Goal: Book appointment/travel/reservation

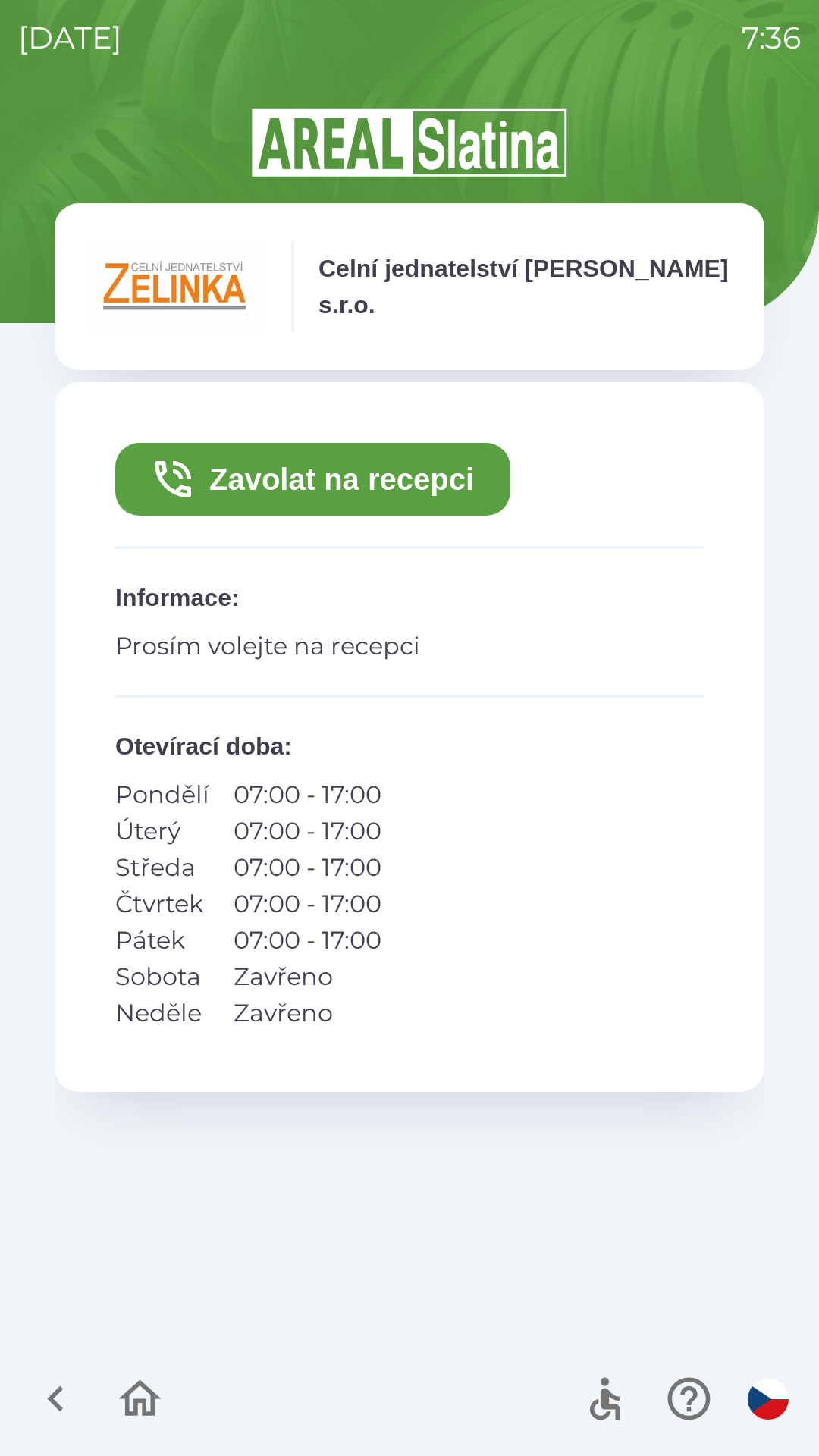
click at [444, 476] on button "Zavolat na recepci" at bounding box center [313, 479] width 395 height 73
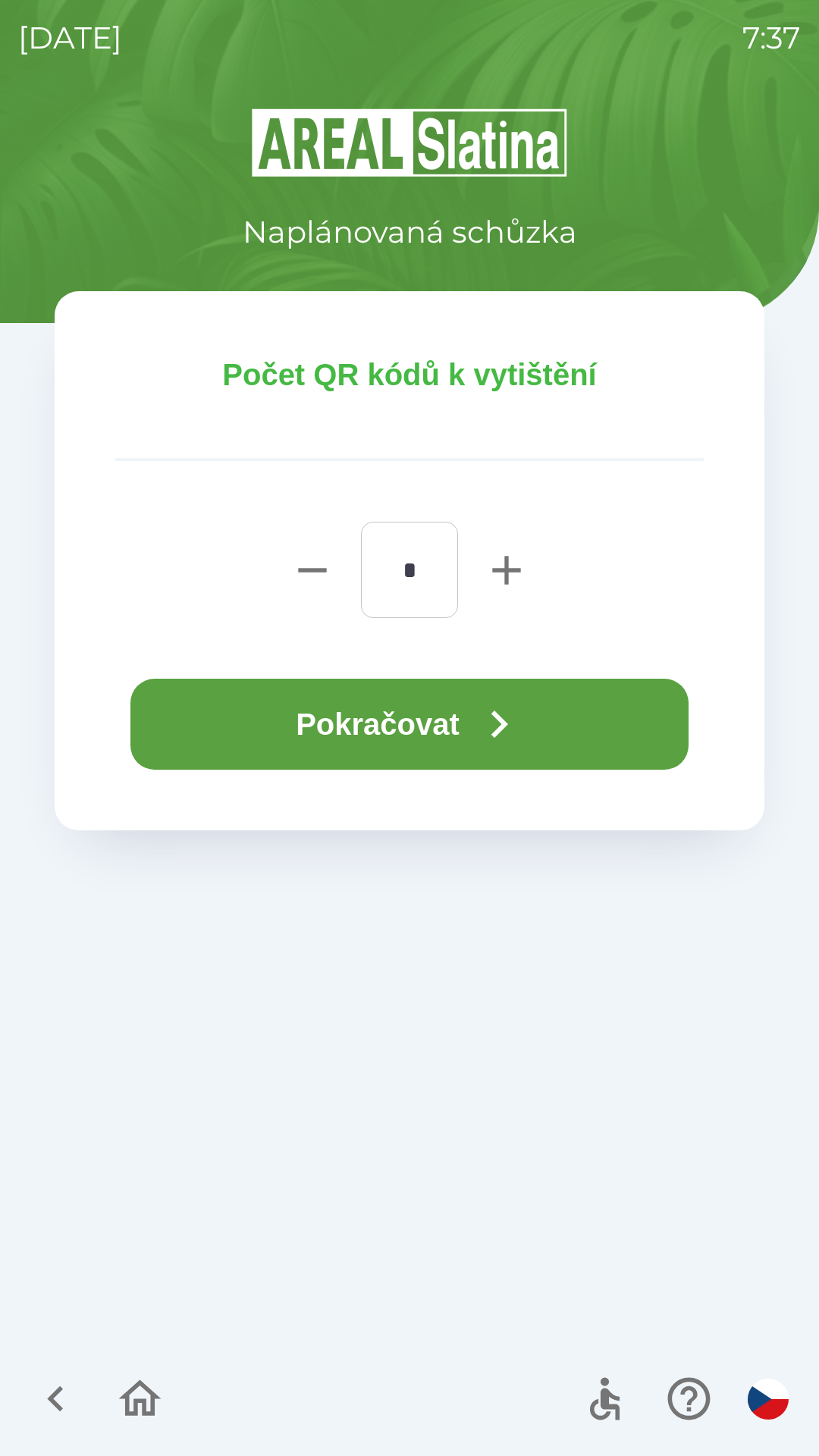
click at [463, 724] on button "Pokračovat" at bounding box center [410, 724] width 558 height 91
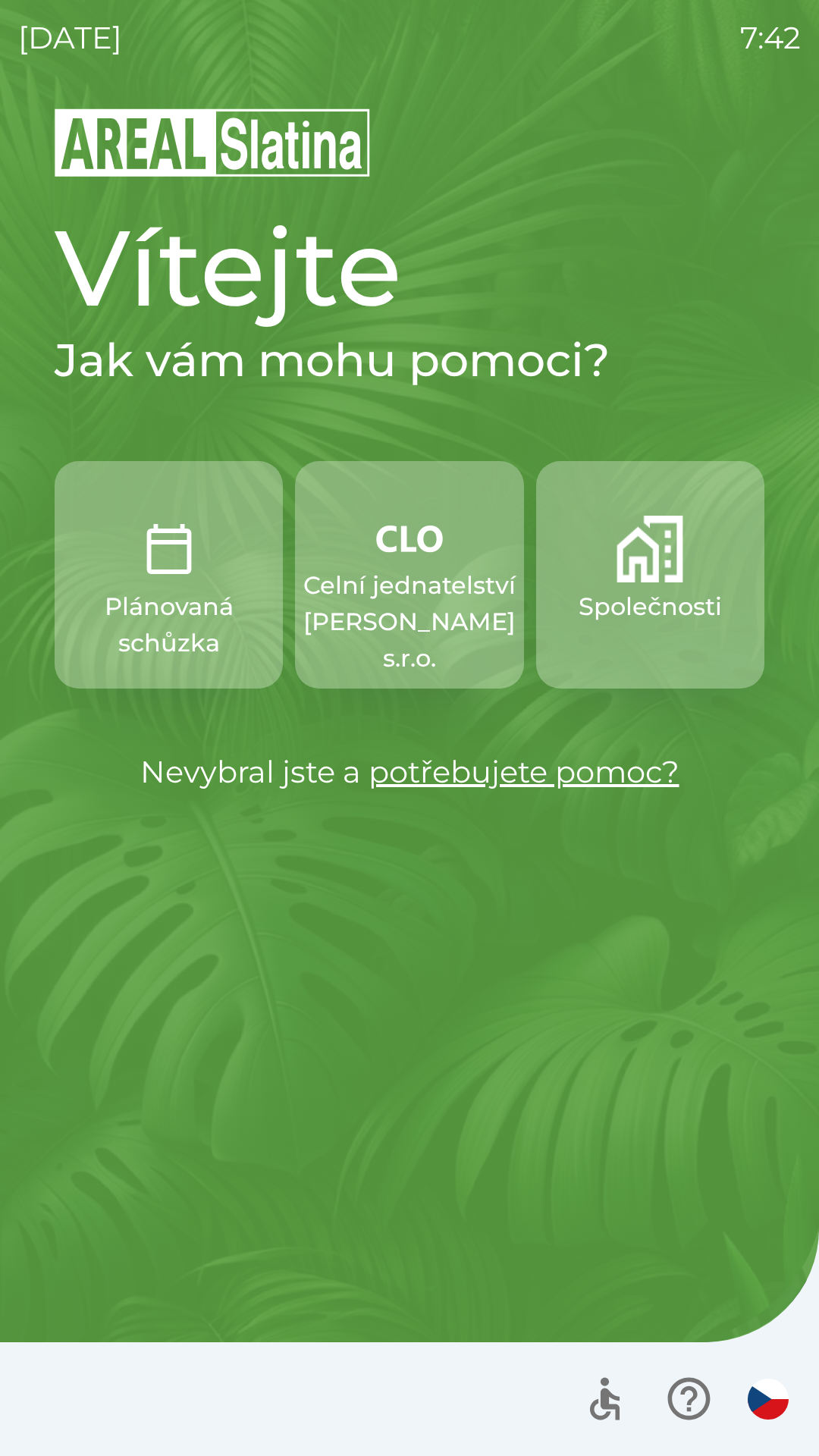
click at [404, 598] on p "Celní jednatelství [PERSON_NAME] s.r.o." at bounding box center [410, 622] width 212 height 109
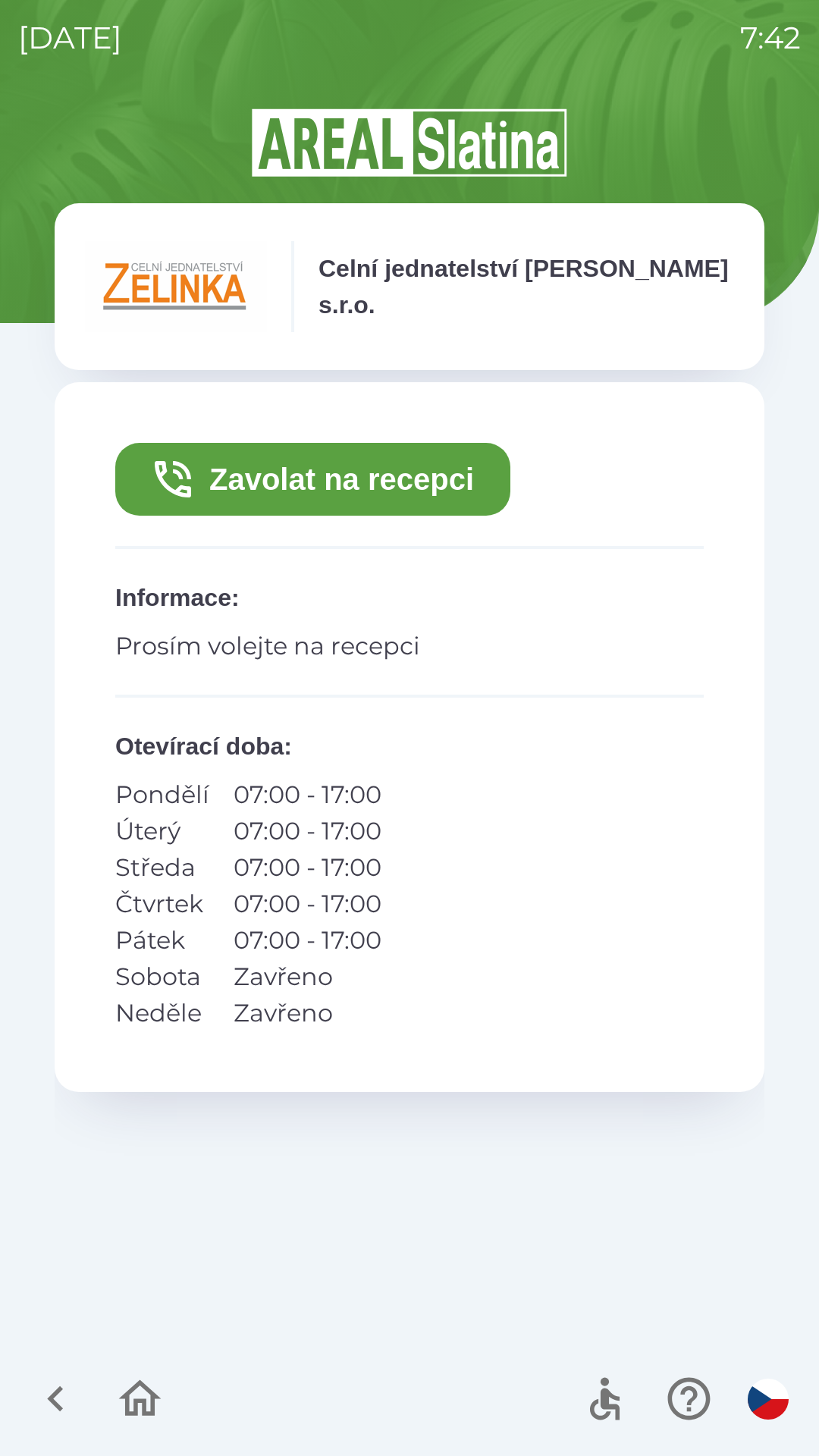
click at [256, 477] on button "Zavolat na recepci" at bounding box center [313, 479] width 395 height 73
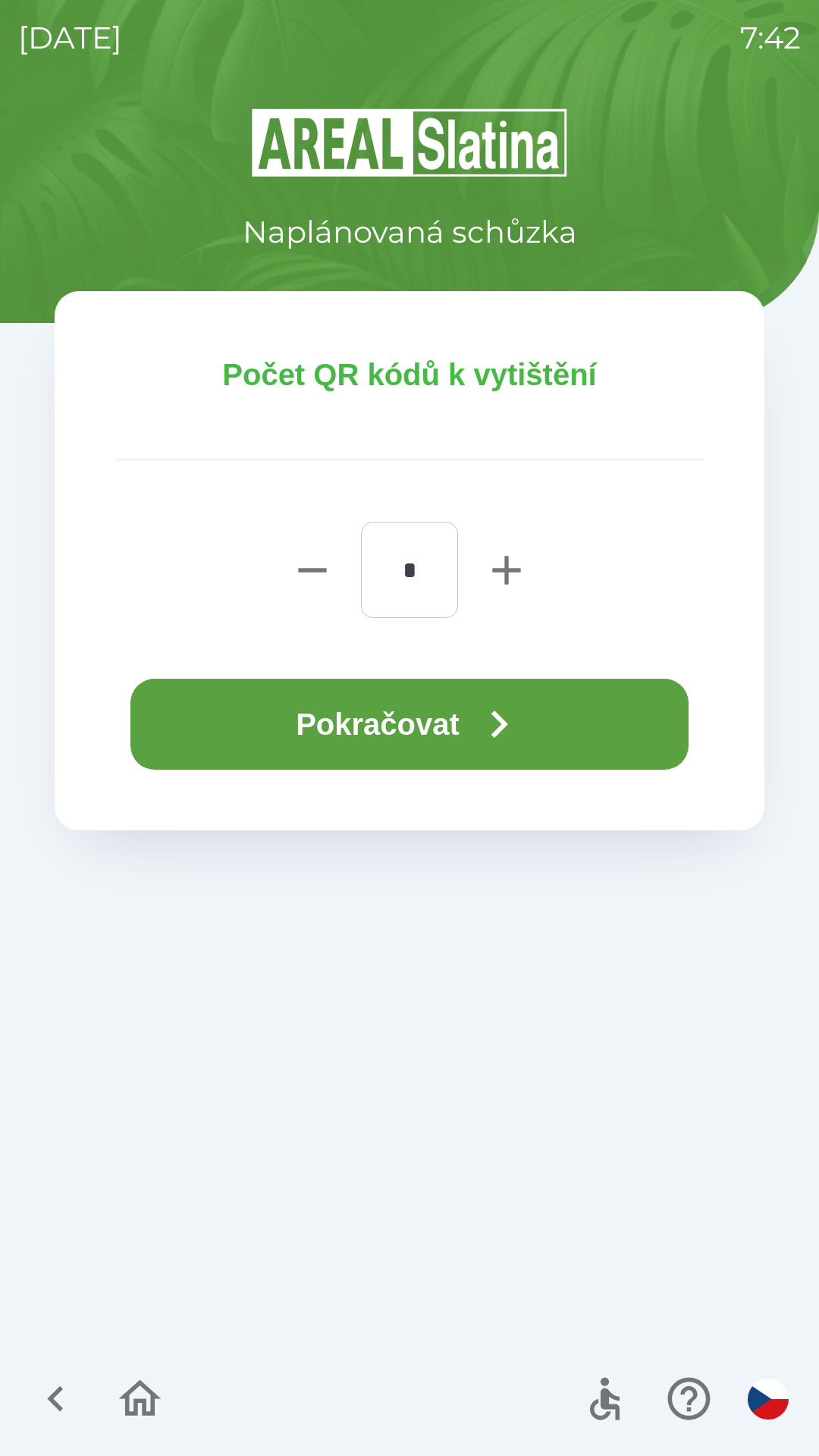
click at [409, 730] on button "Pokračovat" at bounding box center [410, 724] width 558 height 91
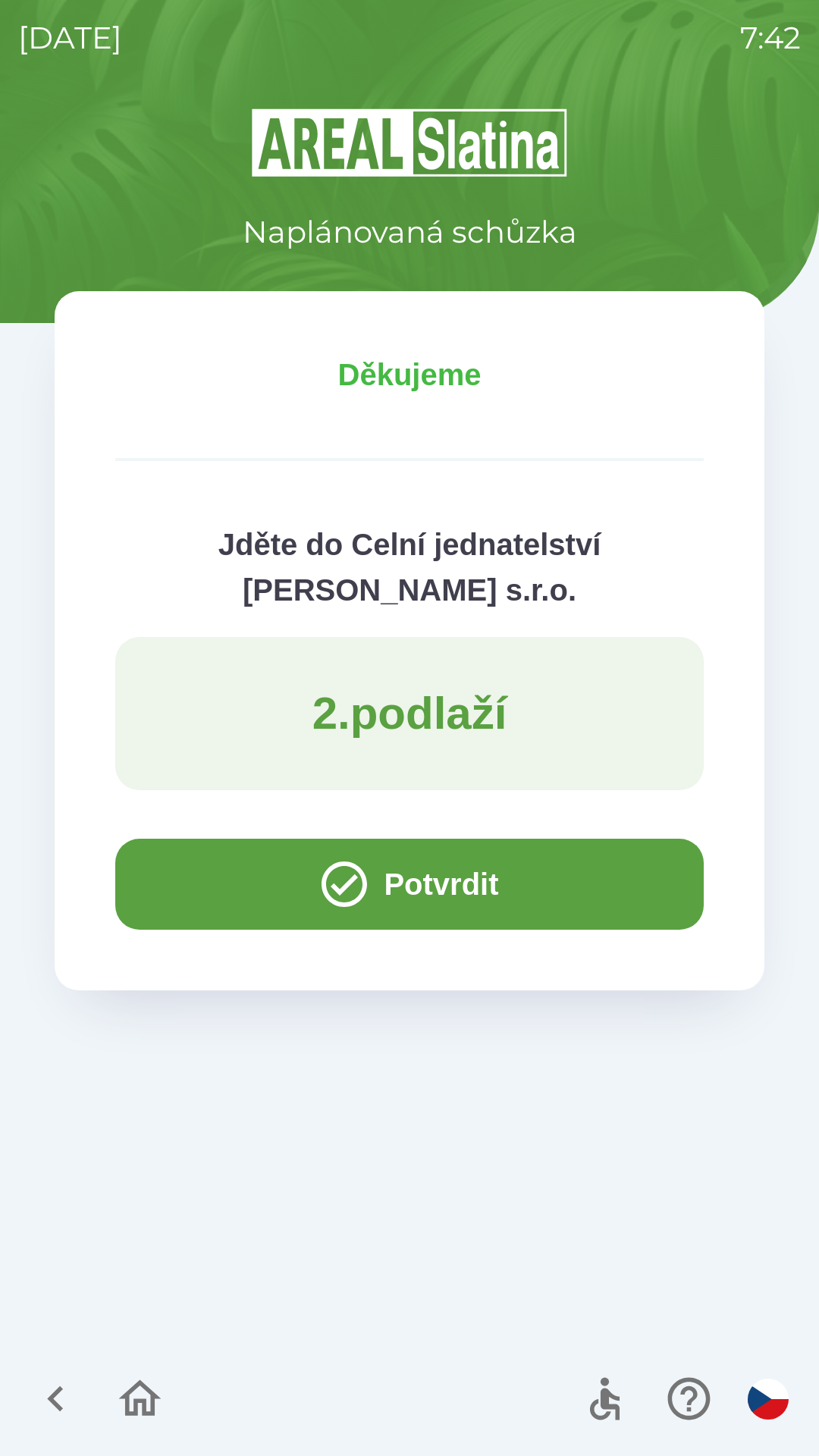
click at [194, 866] on button "Potvrdit" at bounding box center [410, 884] width 588 height 91
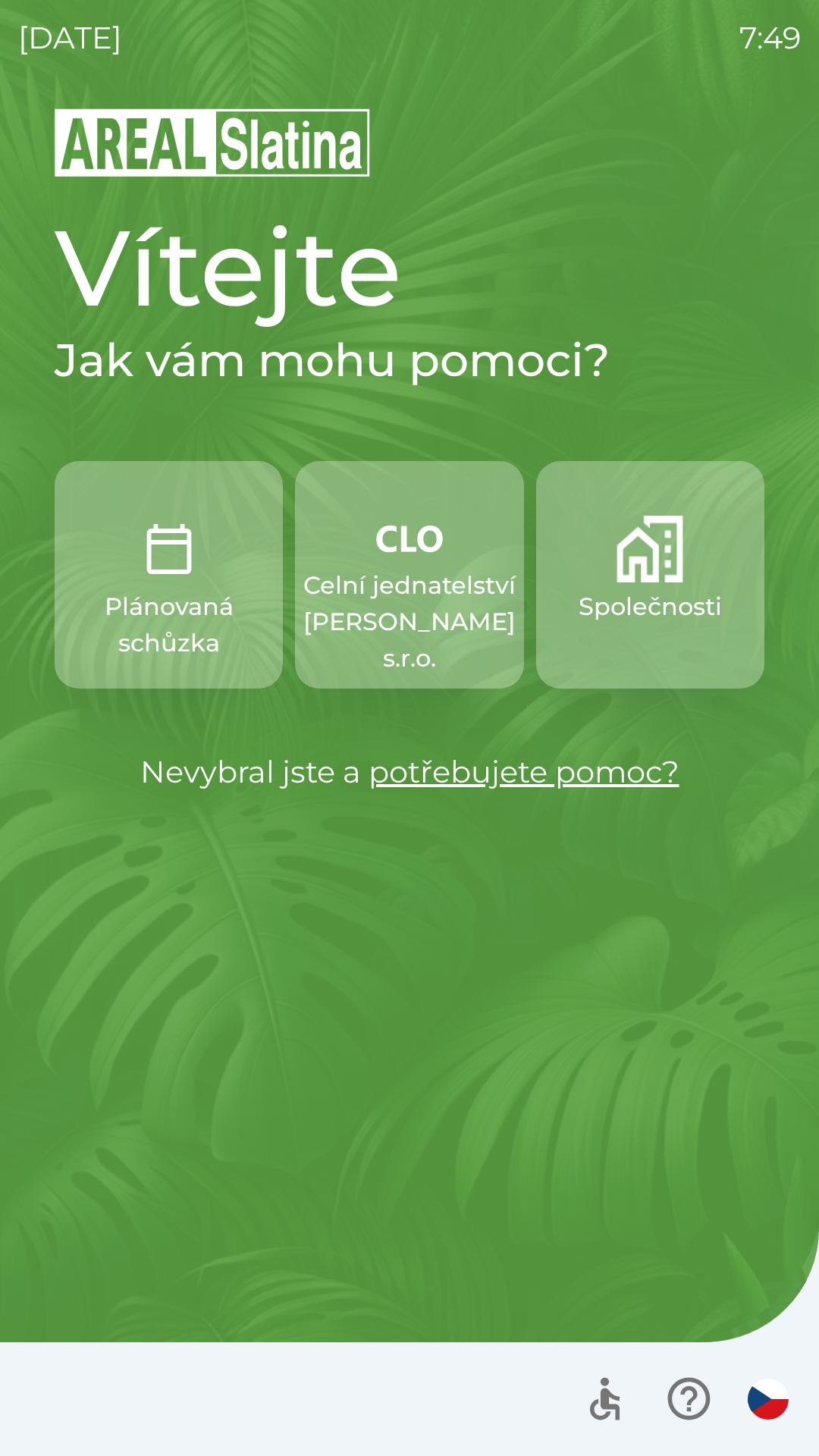
click at [363, 613] on p "Celní jednatelství [PERSON_NAME] s.r.o." at bounding box center [410, 622] width 212 height 109
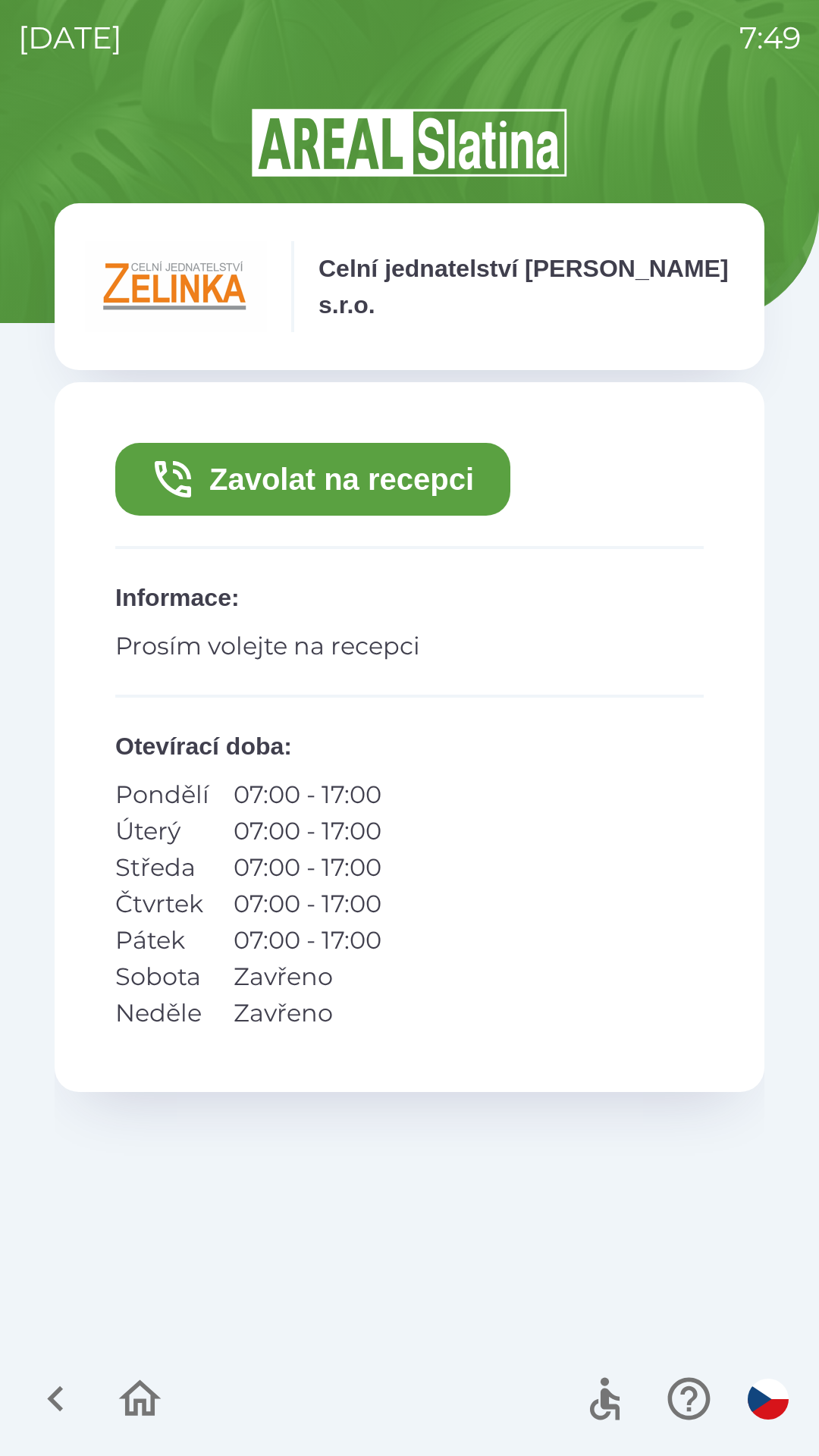
click at [256, 480] on button "Zavolat na recepci" at bounding box center [313, 479] width 395 height 73
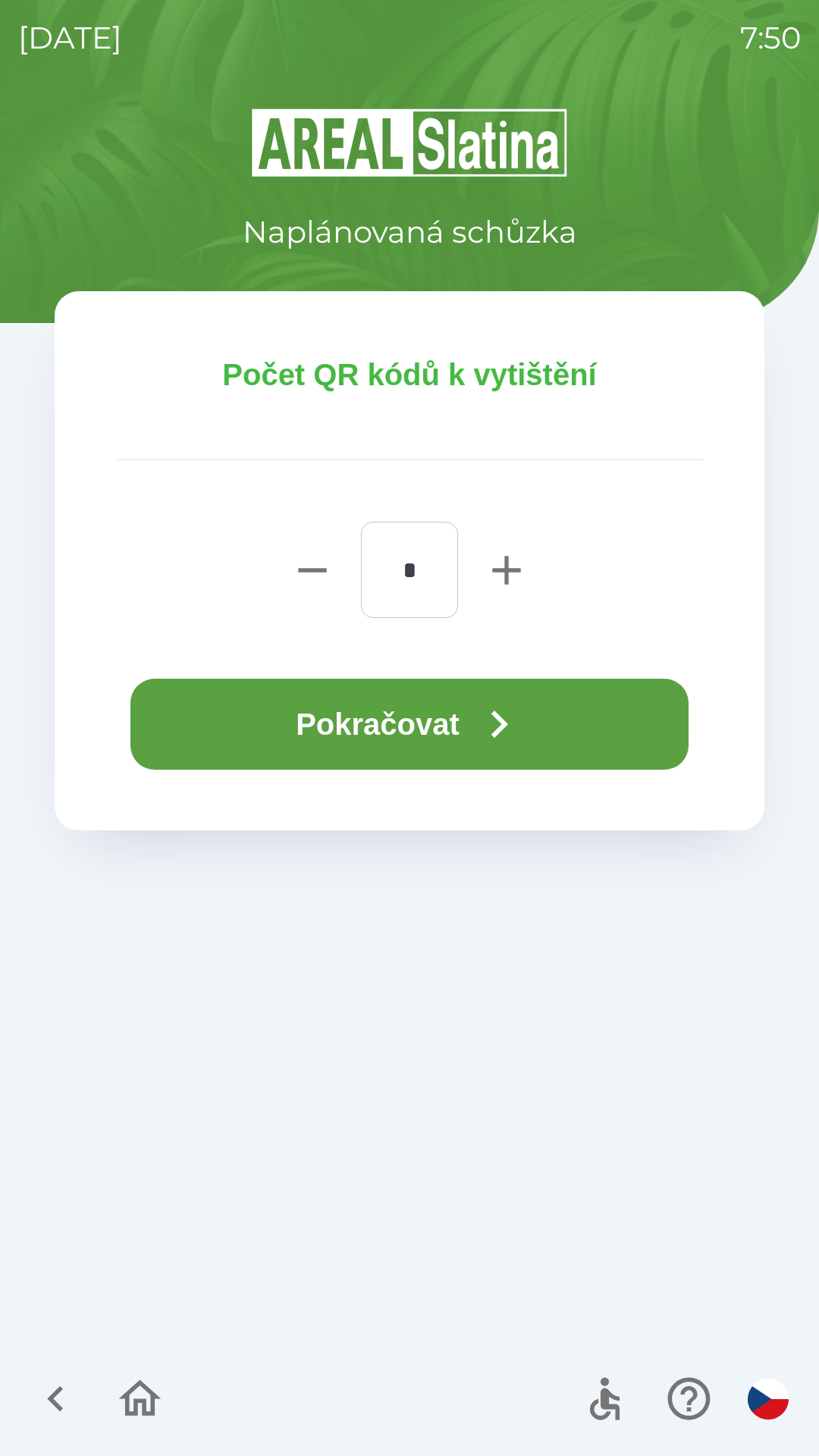
click at [225, 732] on button "Pokračovat" at bounding box center [410, 724] width 558 height 91
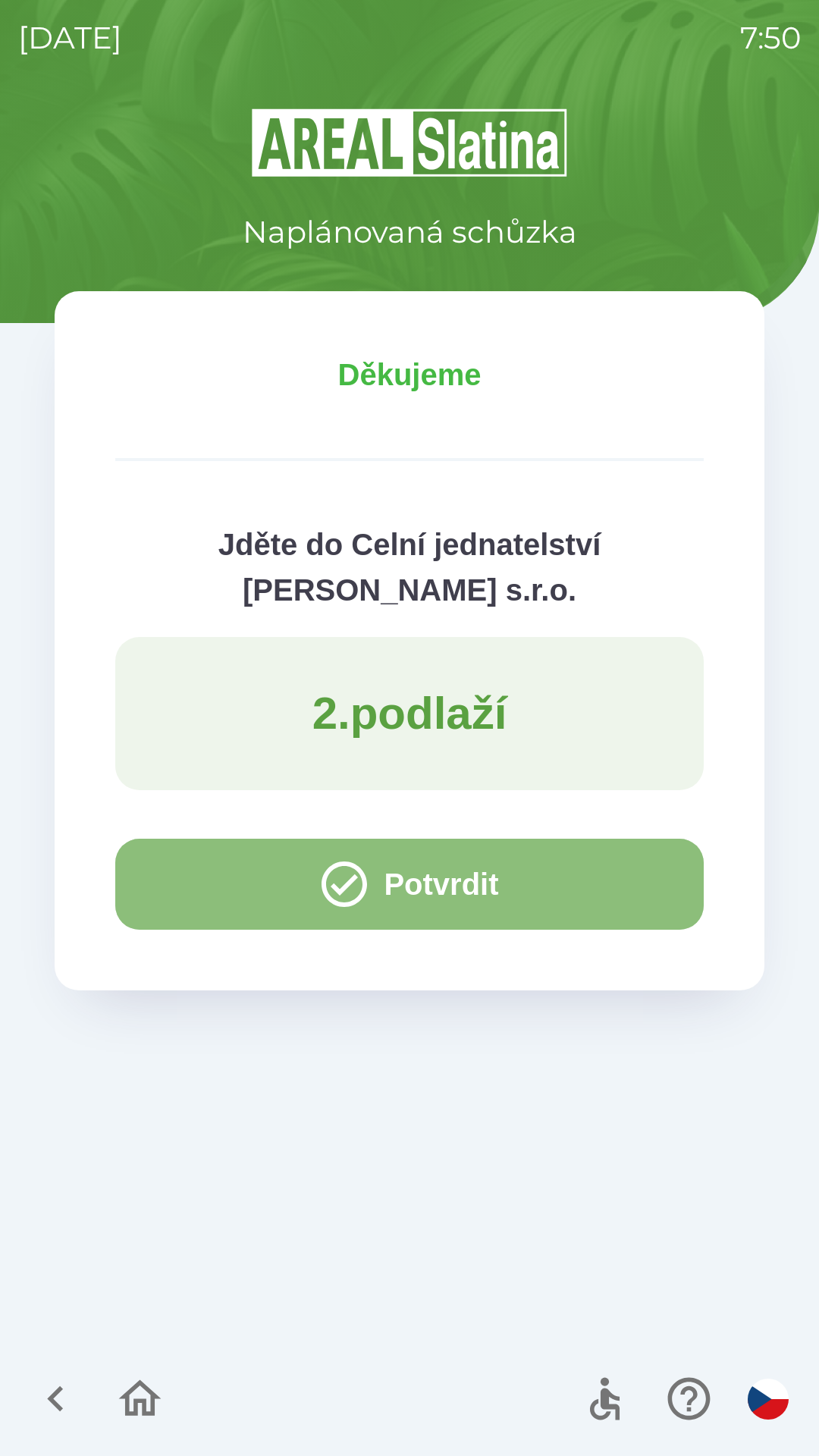
click at [175, 884] on button "Potvrdit" at bounding box center [410, 884] width 588 height 91
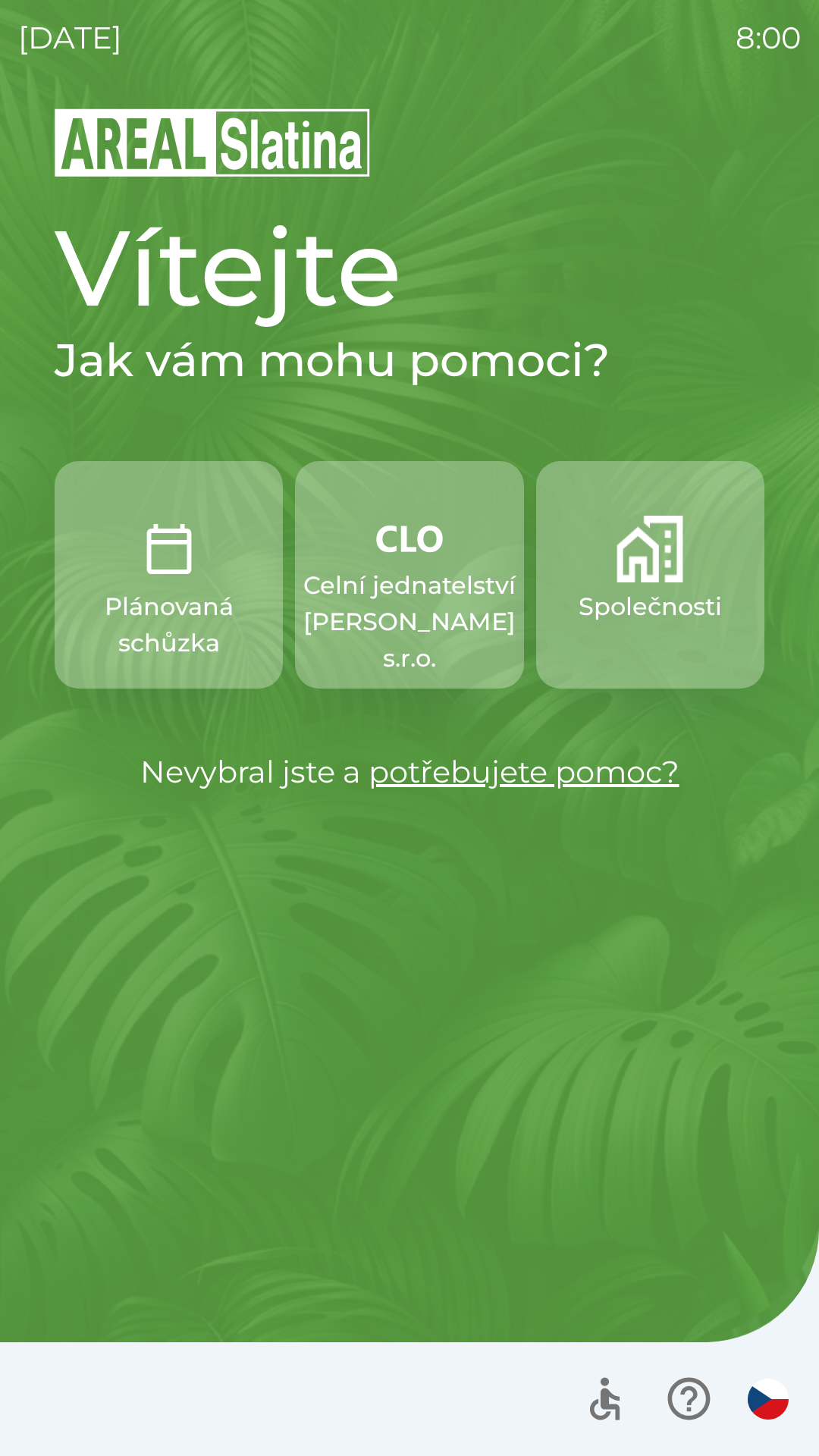
click at [411, 614] on p "Celní jednatelství [PERSON_NAME] s.r.o." at bounding box center [410, 622] width 212 height 109
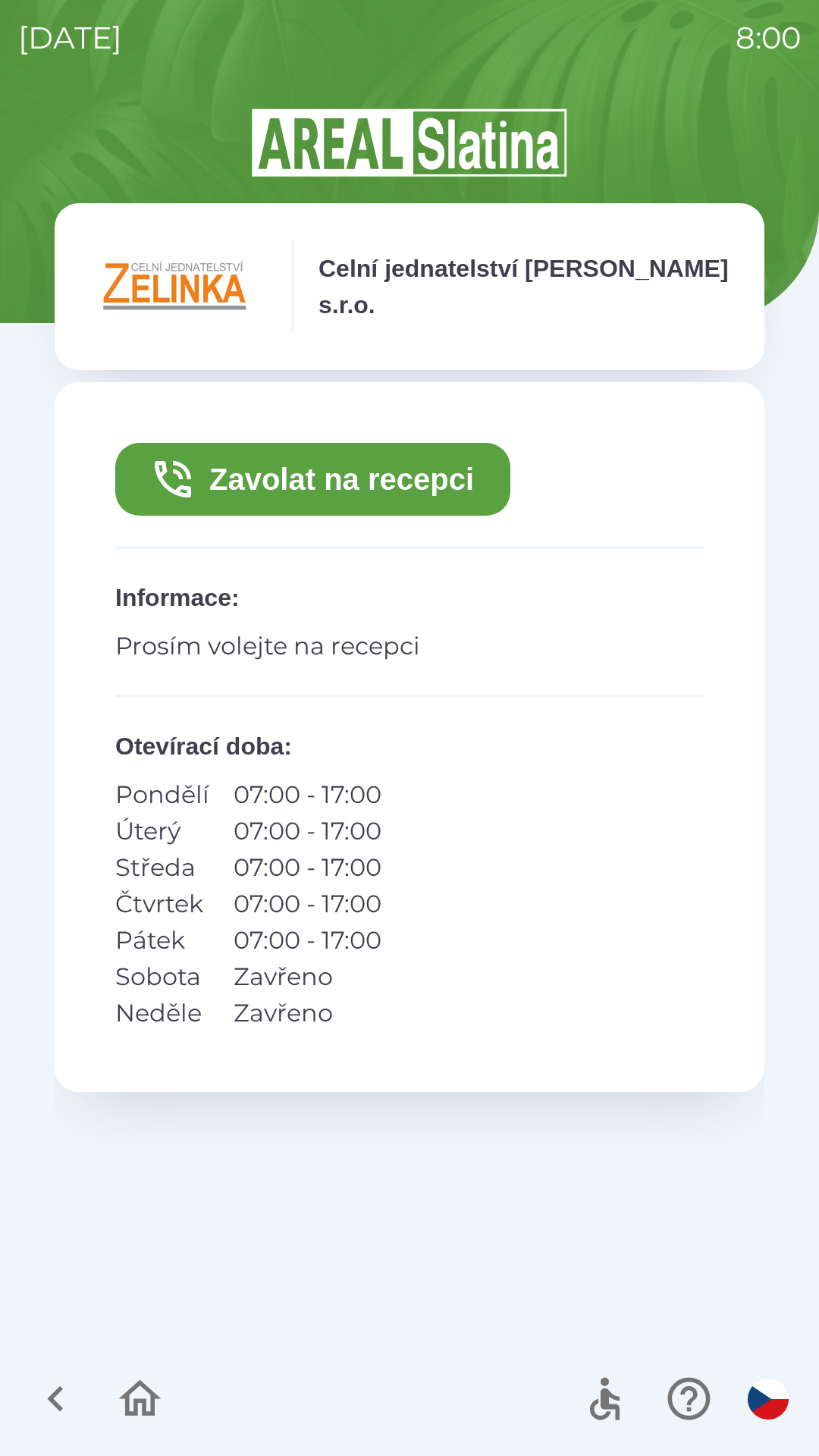
click at [303, 482] on button "Zavolat na recepci" at bounding box center [313, 479] width 395 height 73
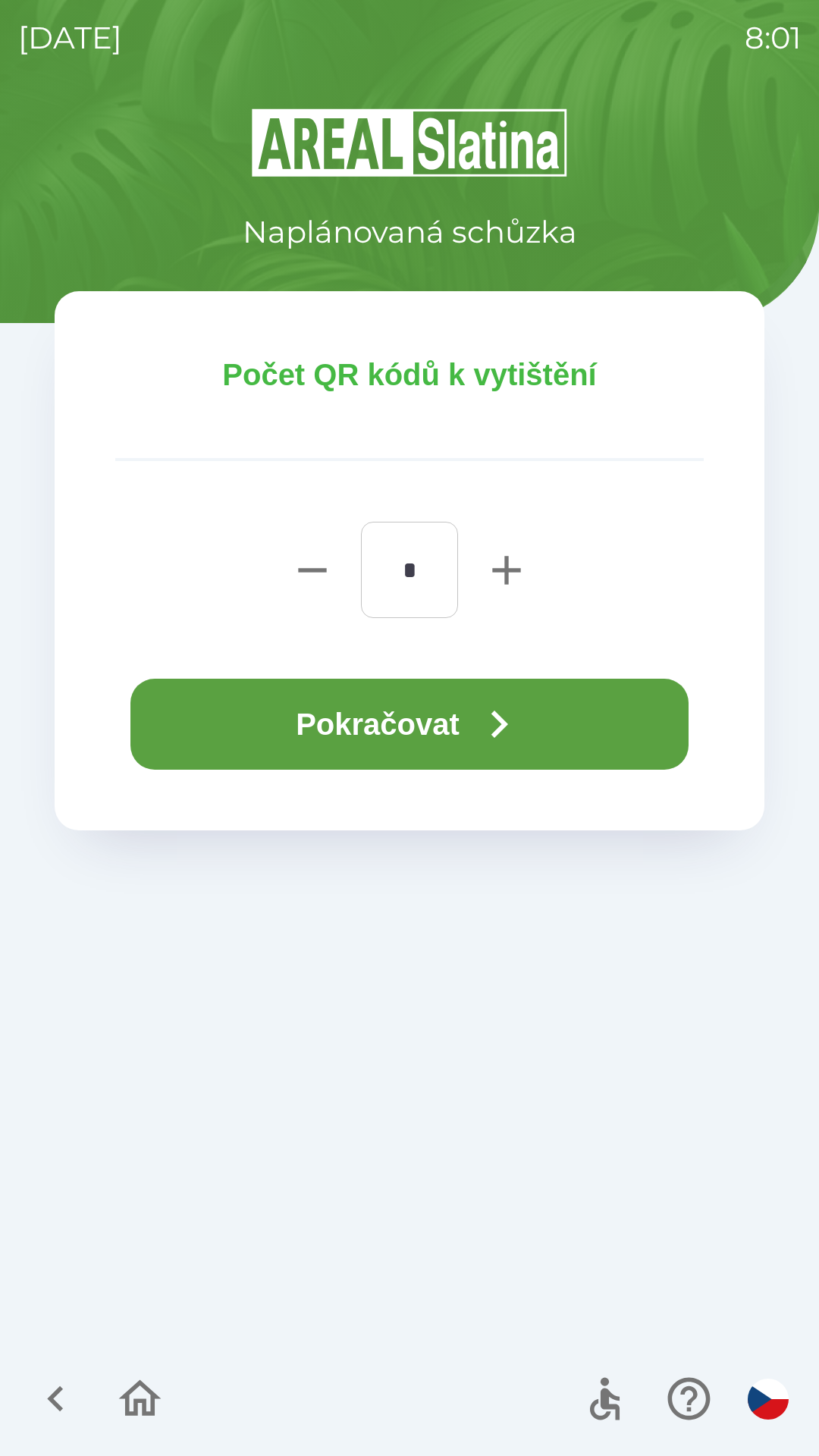
click at [372, 728] on button "Pokračovat" at bounding box center [410, 724] width 558 height 91
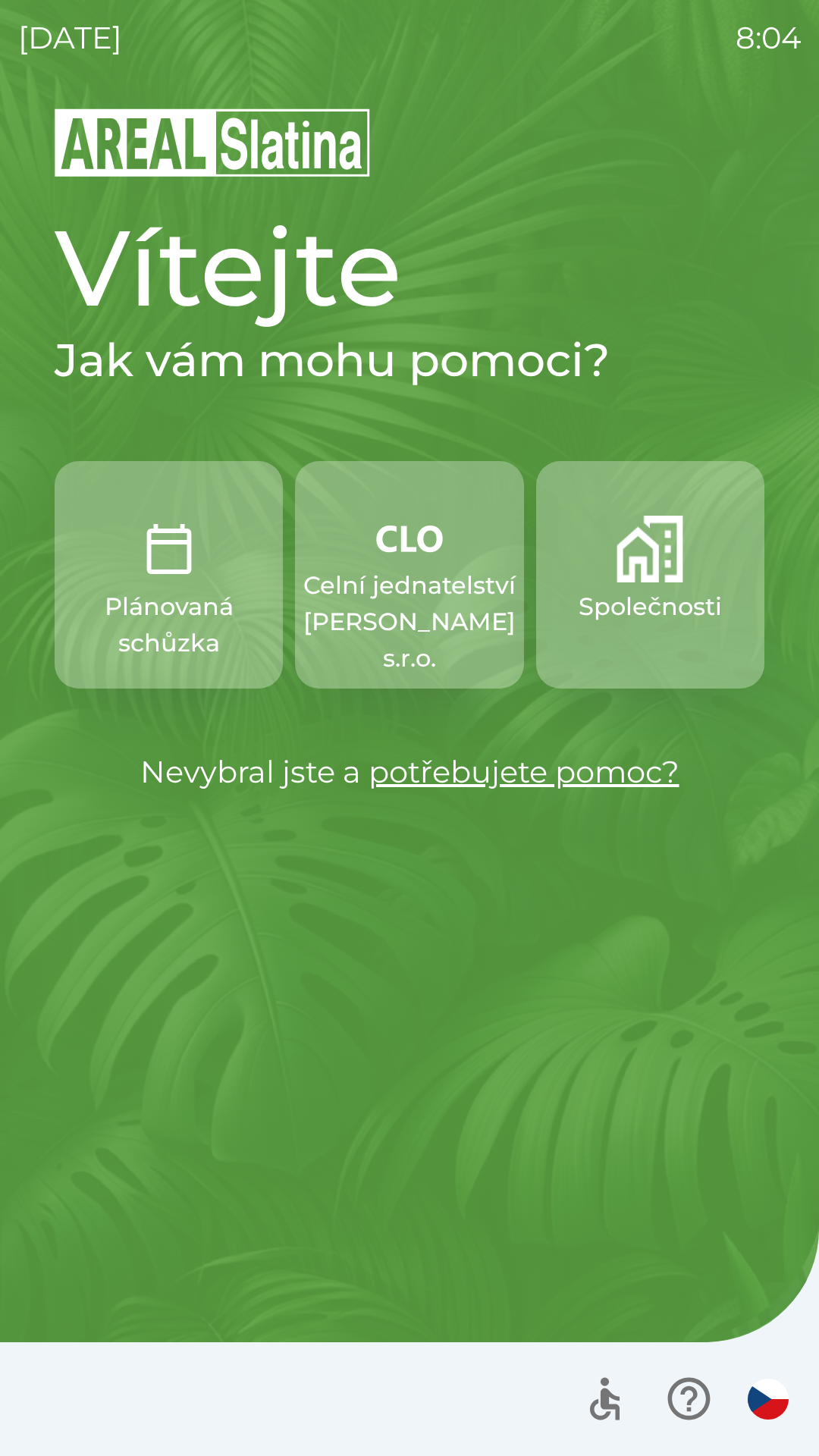
click at [395, 572] on p "Celní jednatelství [PERSON_NAME] s.r.o." at bounding box center [410, 622] width 212 height 109
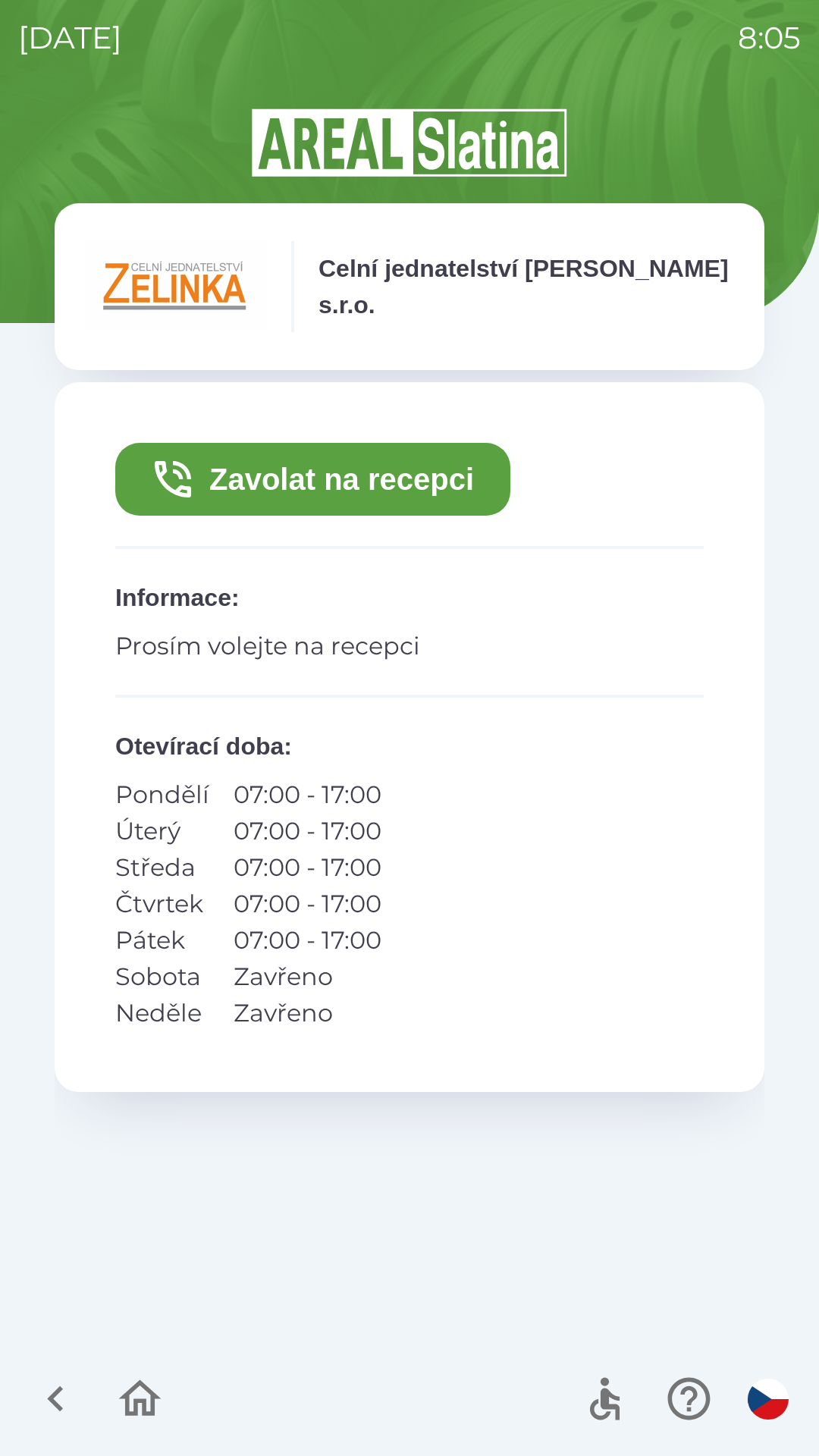
click at [393, 468] on button "Zavolat na recepci" at bounding box center [313, 479] width 395 height 73
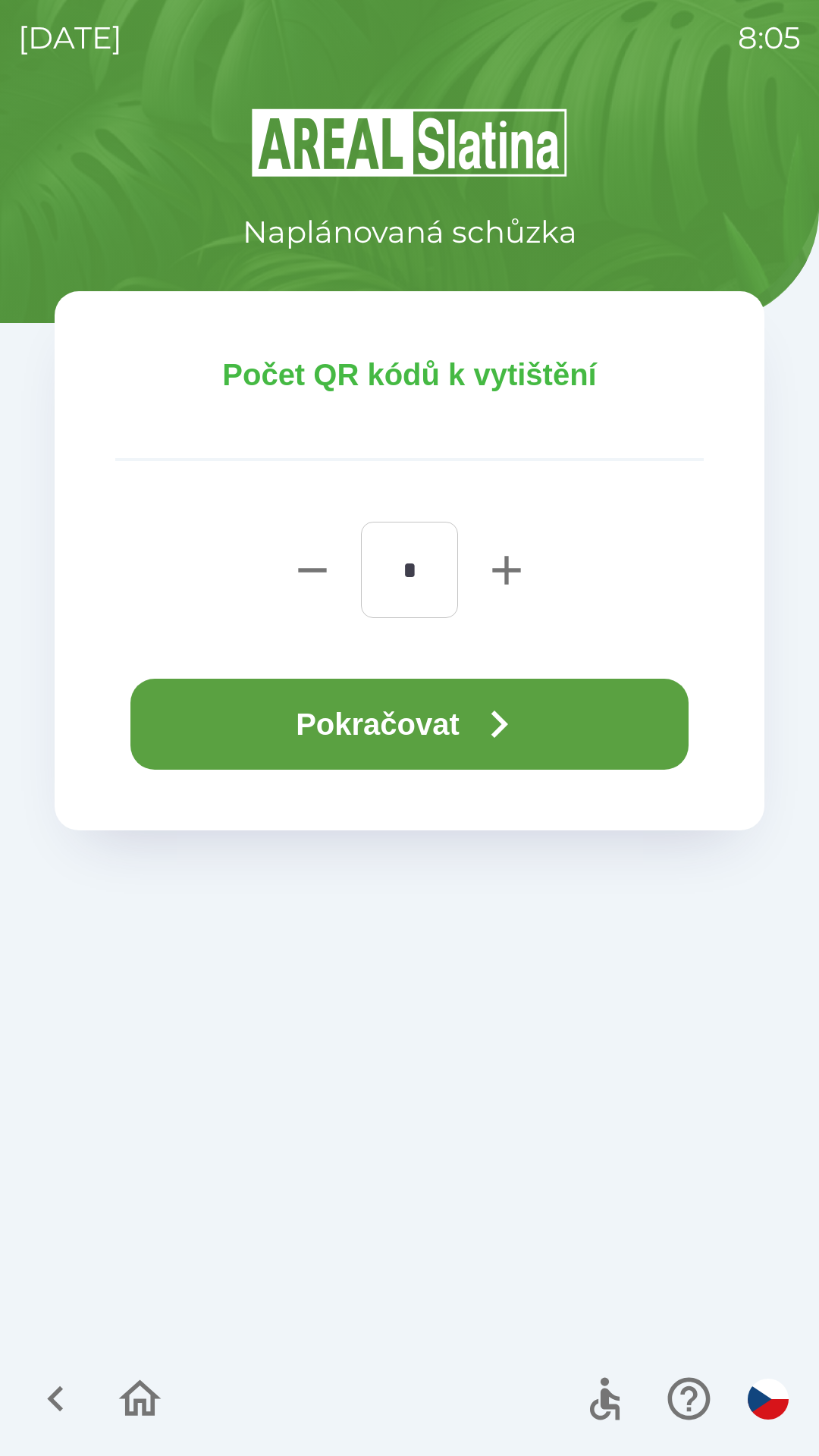
click at [517, 710] on icon "button" at bounding box center [499, 724] width 55 height 55
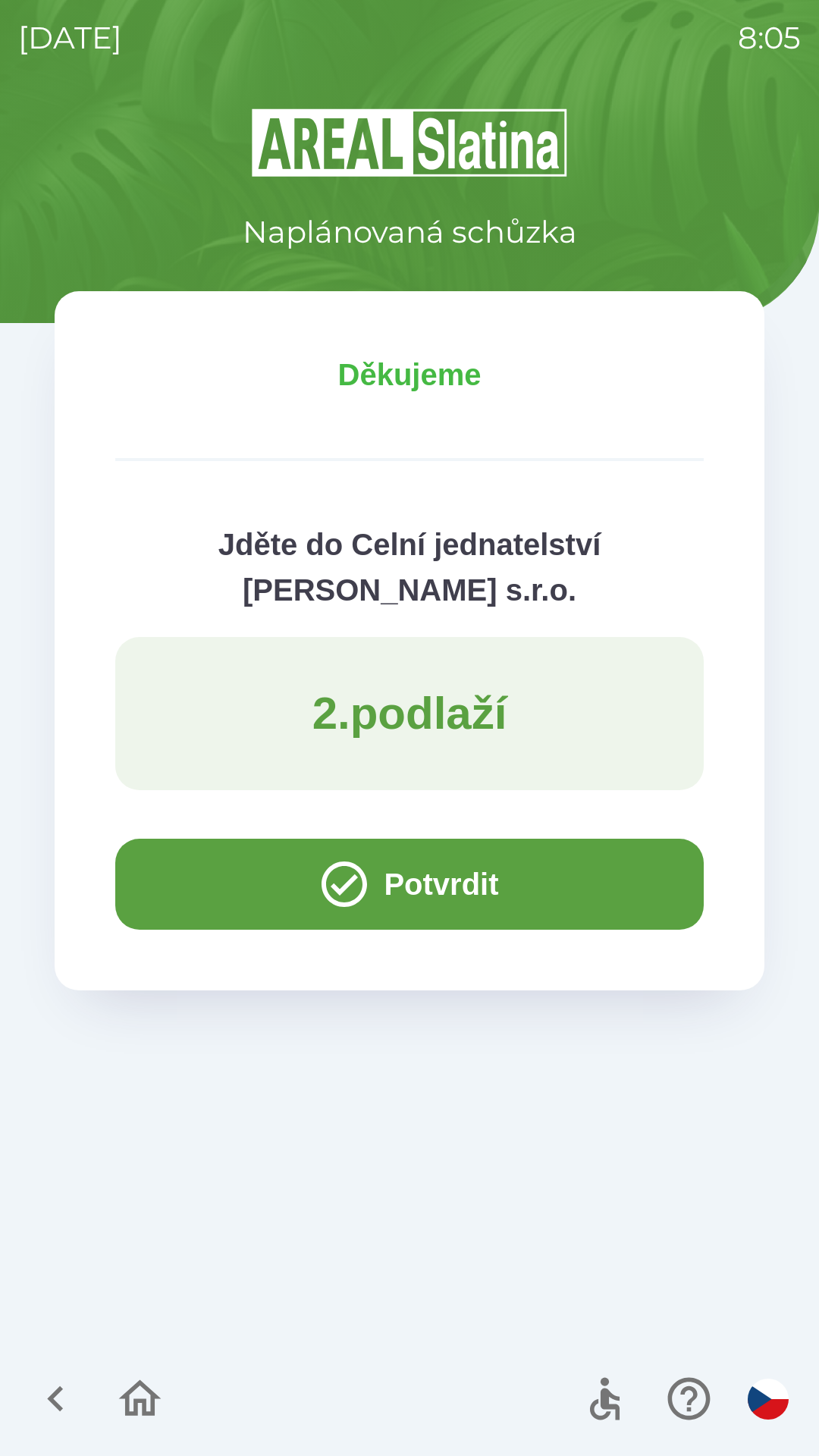
click at [171, 869] on button "Potvrdit" at bounding box center [410, 884] width 588 height 91
